Goal: Task Accomplishment & Management: Use online tool/utility

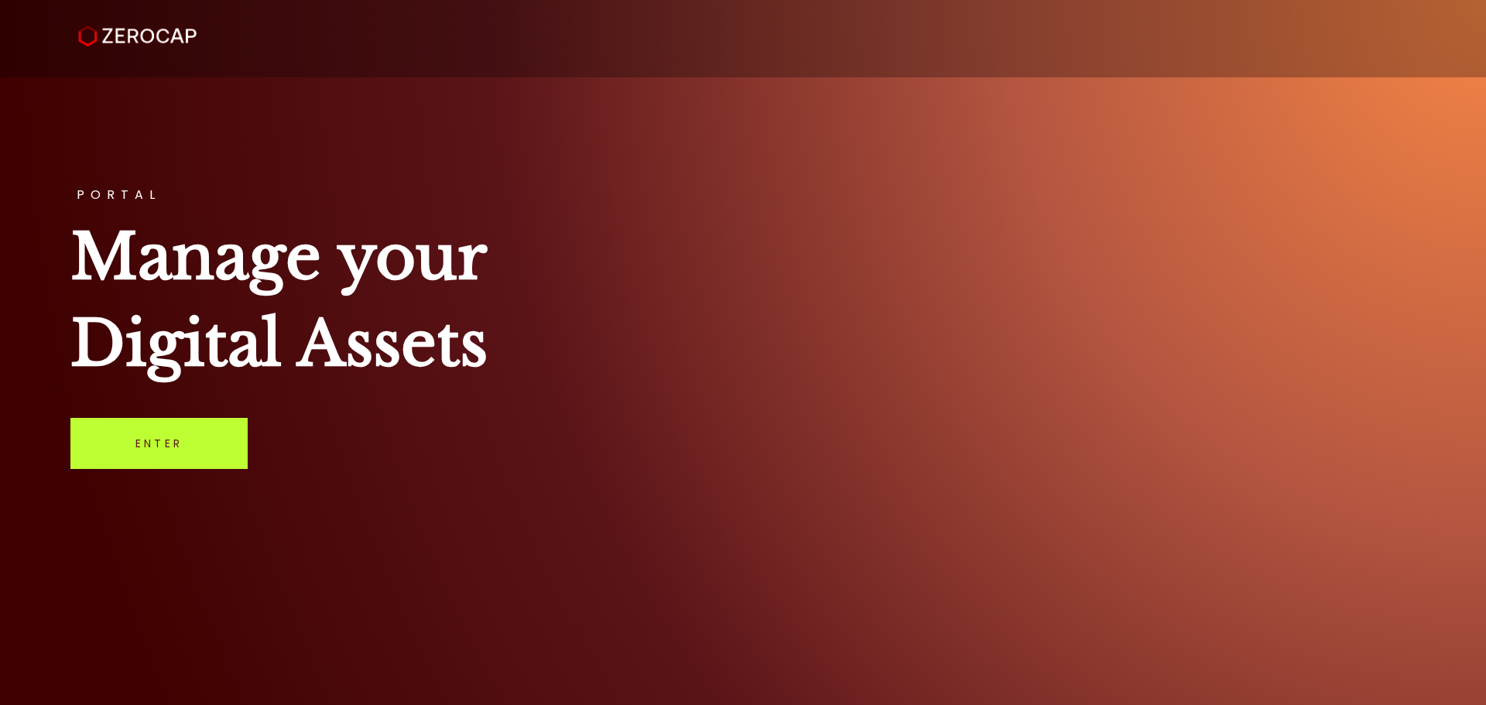
click at [178, 463] on link "Enter" at bounding box center [158, 443] width 177 height 51
click at [195, 407] on div "PORTAL Manage your Digital Assets Enter" at bounding box center [743, 352] width 1486 height 705
click at [194, 443] on link "Enter" at bounding box center [158, 443] width 177 height 51
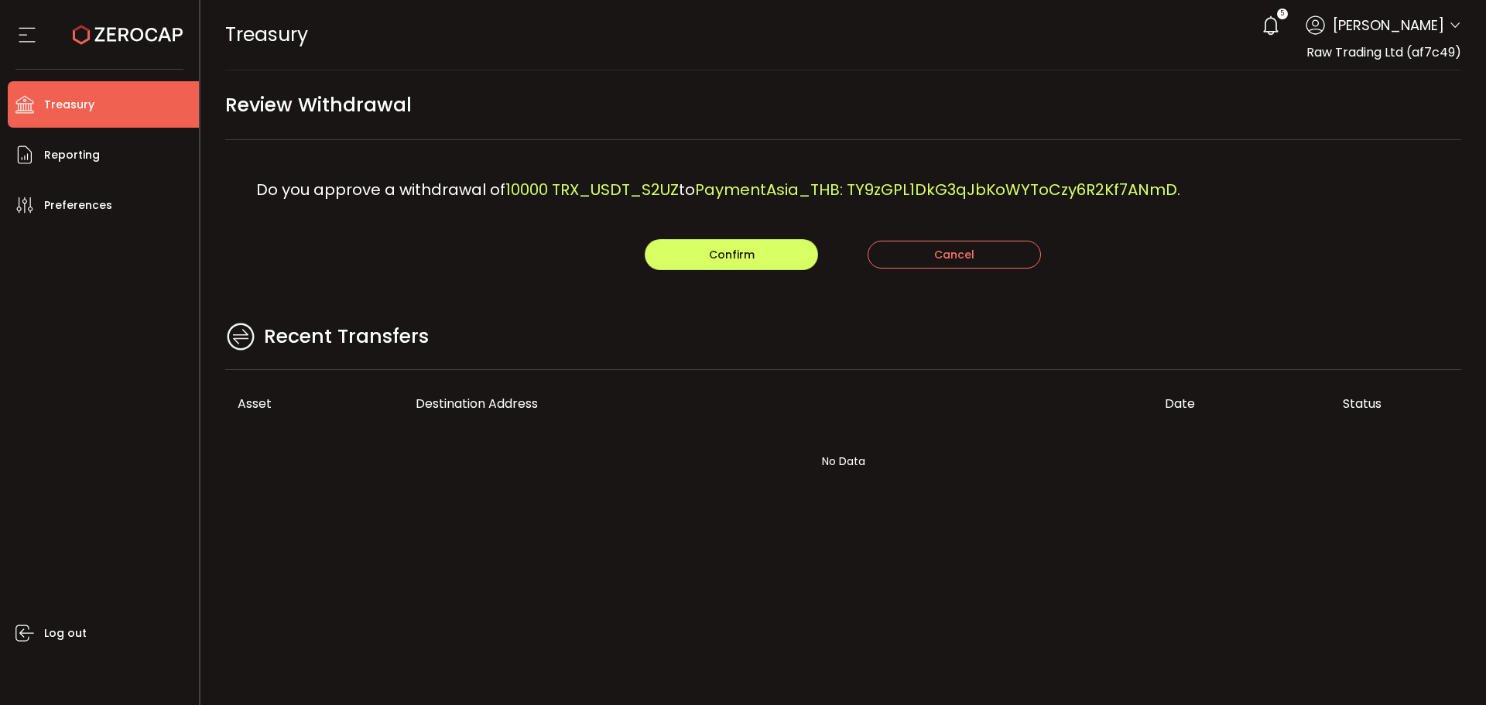
click at [661, 322] on div "Recent Transfers" at bounding box center [843, 345] width 1237 height 50
click at [772, 256] on button "Confirm" at bounding box center [731, 254] width 173 height 31
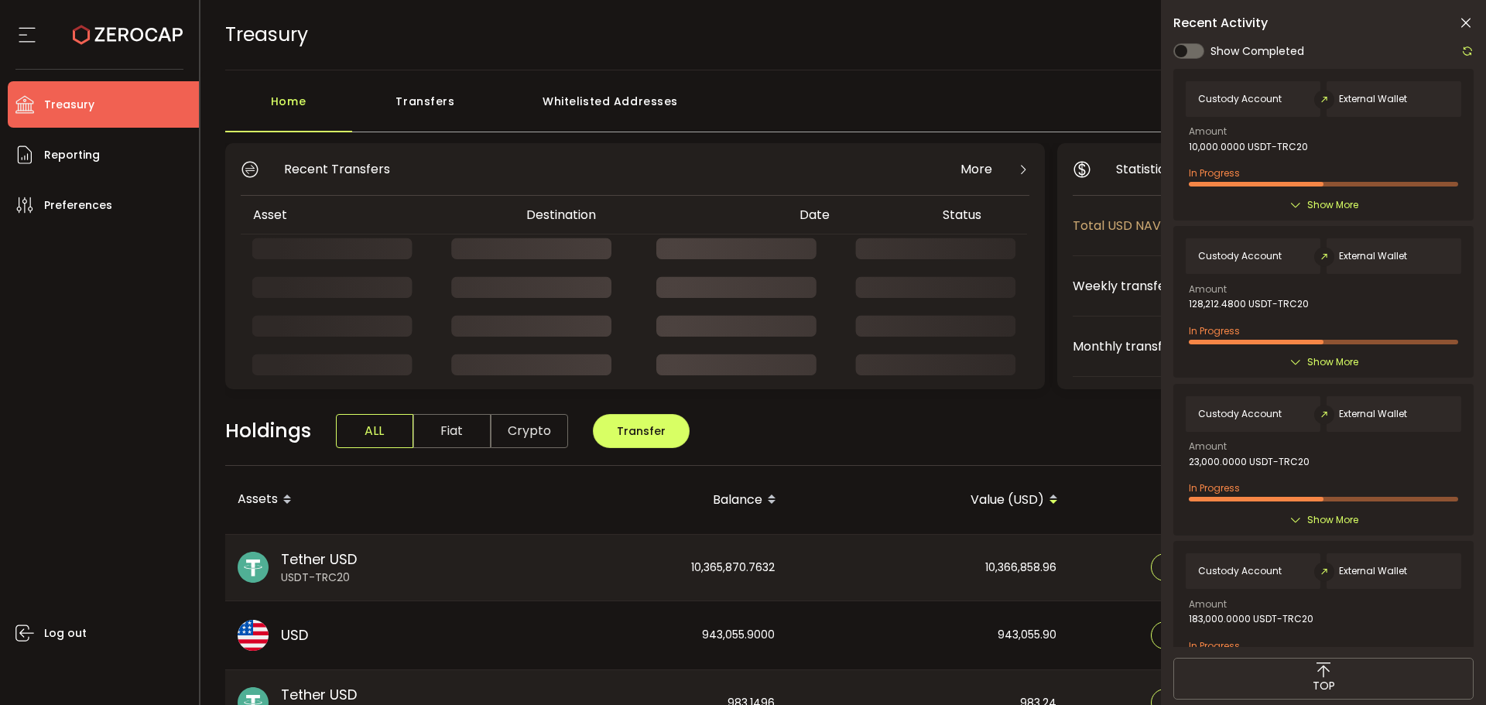
click at [1470, 18] on icon at bounding box center [1465, 22] width 15 height 15
